Goal: Use online tool/utility: Use online tool/utility

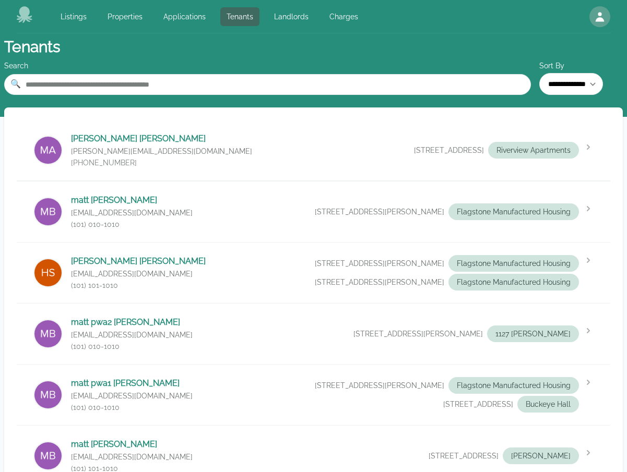
click at [30, 15] on icon at bounding box center [25, 14] width 17 height 17
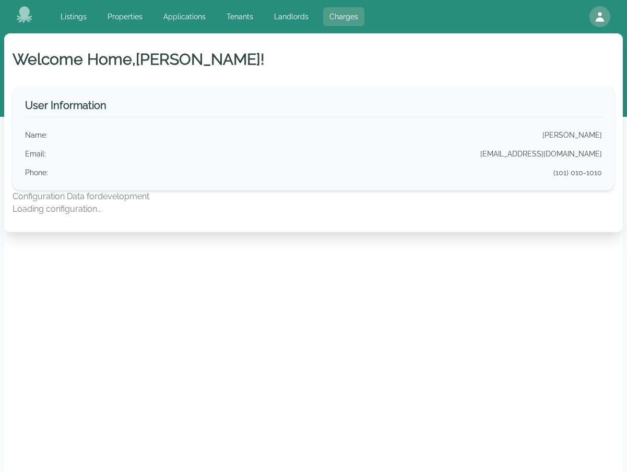
click at [355, 12] on link "Charges" at bounding box center [343, 16] width 41 height 19
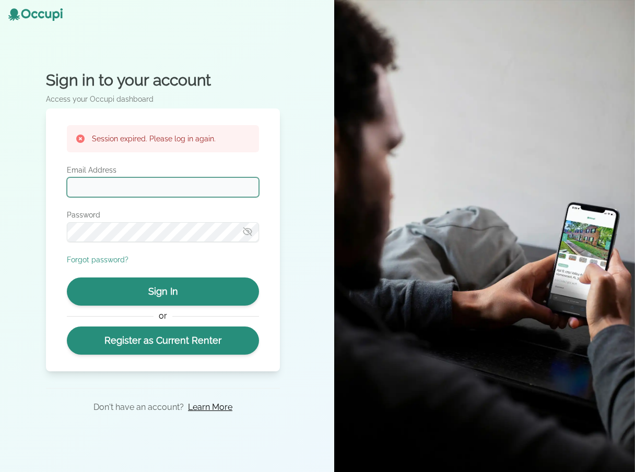
click at [198, 189] on input "Email Address" at bounding box center [163, 187] width 192 height 20
type input "**********"
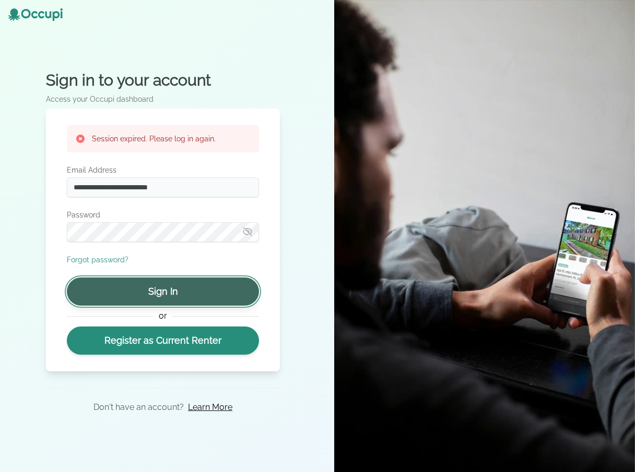
click at [181, 282] on button "Sign In" at bounding box center [163, 292] width 192 height 28
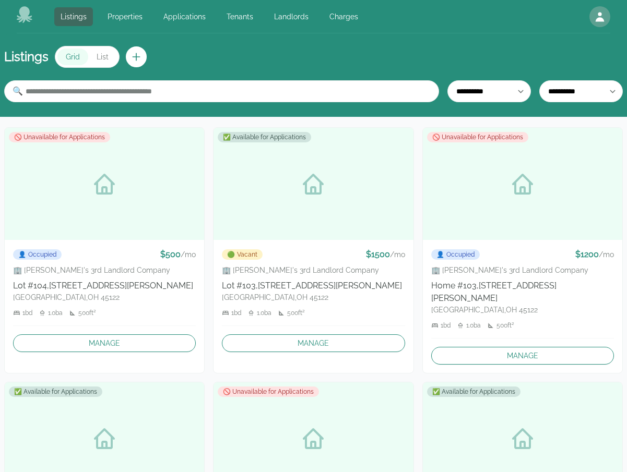
click at [24, 22] on icon at bounding box center [25, 14] width 16 height 17
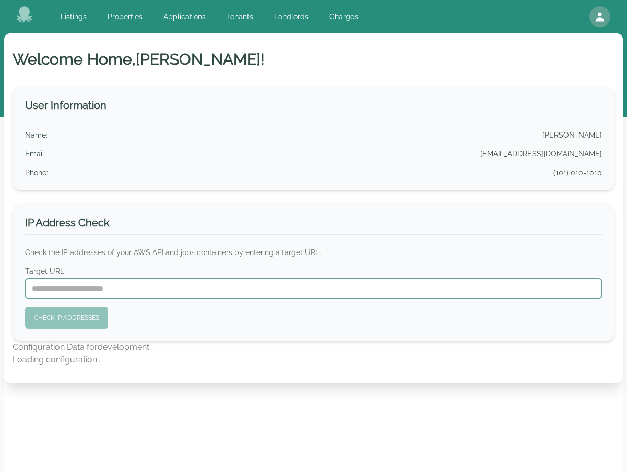
click at [256, 287] on input "Target URL" at bounding box center [313, 289] width 577 height 20
type input "**********"
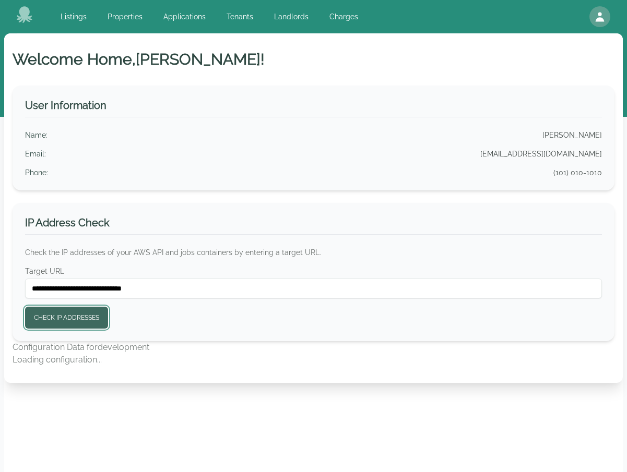
click at [50, 314] on button "Check IP Addresses" at bounding box center [66, 318] width 83 height 22
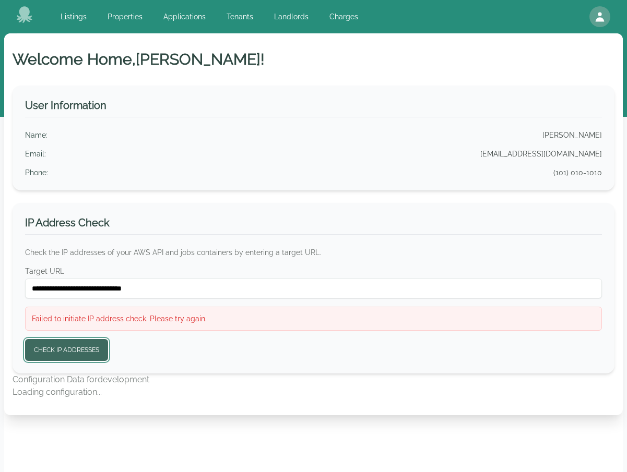
click at [78, 351] on button "Check IP Addresses" at bounding box center [66, 350] width 83 height 22
click at [69, 357] on button "Check IP Addresses" at bounding box center [66, 350] width 83 height 22
click at [79, 347] on button "Check IP Addresses" at bounding box center [66, 350] width 83 height 22
click at [88, 355] on button "Check IP Addresses" at bounding box center [66, 350] width 83 height 22
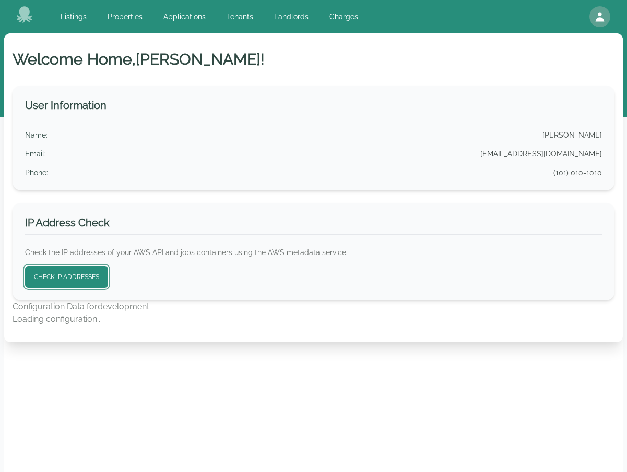
click at [80, 283] on button "Check IP Addresses" at bounding box center [66, 277] width 83 height 22
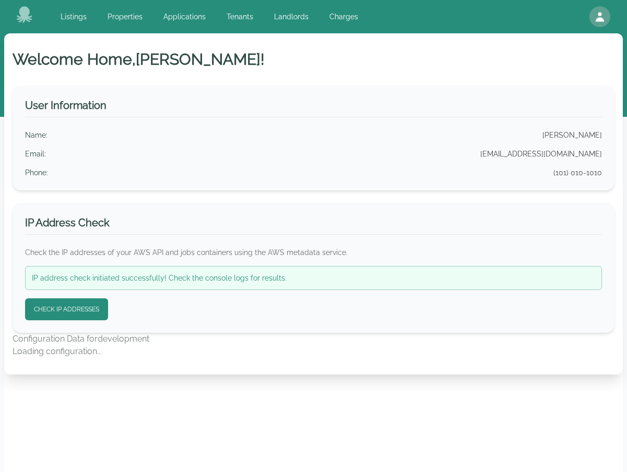
click at [458, 301] on form "IP address check initiated successfully! Check the console logs for results. Ch…" at bounding box center [313, 293] width 577 height 54
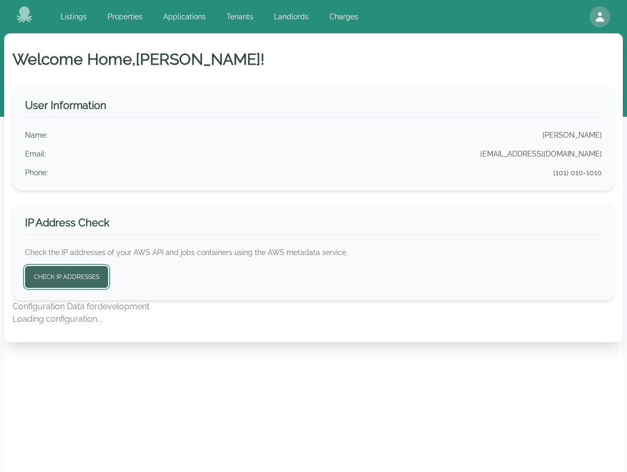
click at [78, 280] on button "Check IP Addresses" at bounding box center [66, 277] width 83 height 22
